Goal: Task Accomplishment & Management: Manage account settings

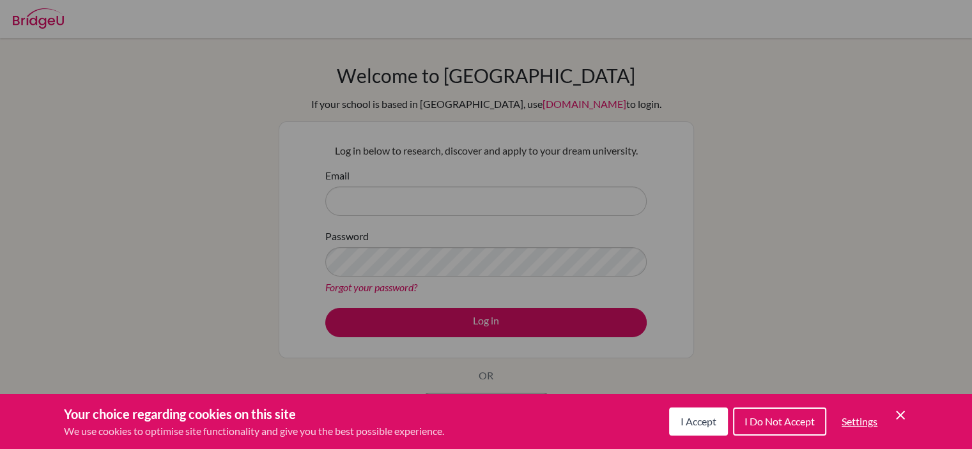
click at [700, 430] on button "I Accept" at bounding box center [698, 422] width 59 height 28
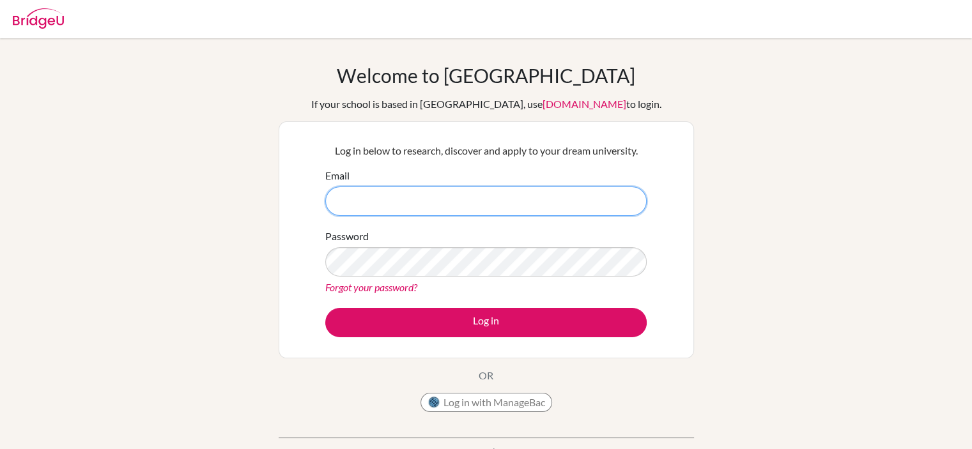
click at [429, 191] on input "Email" at bounding box center [485, 201] width 321 height 29
type input "[PERSON_NAME][EMAIL_ADDRESS][PERSON_NAME][DOMAIN_NAME]"
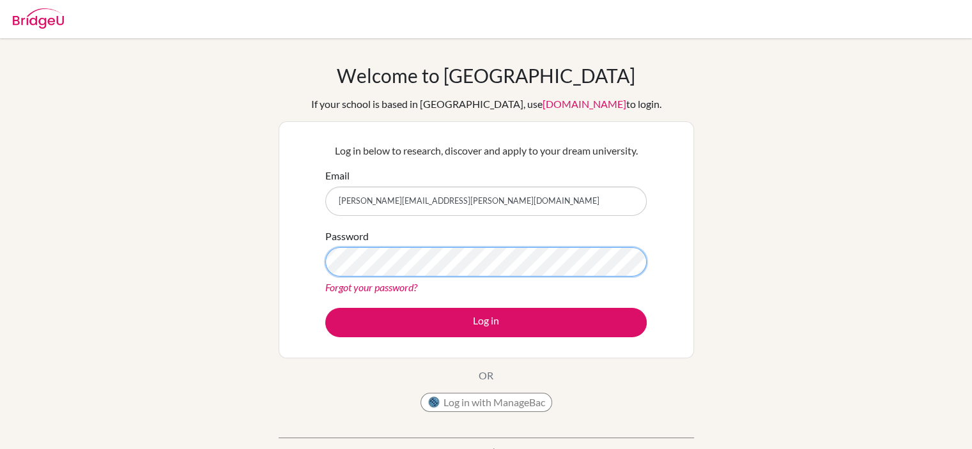
click at [325, 308] on button "Log in" at bounding box center [485, 322] width 321 height 29
